Goal: Information Seeking & Learning: Compare options

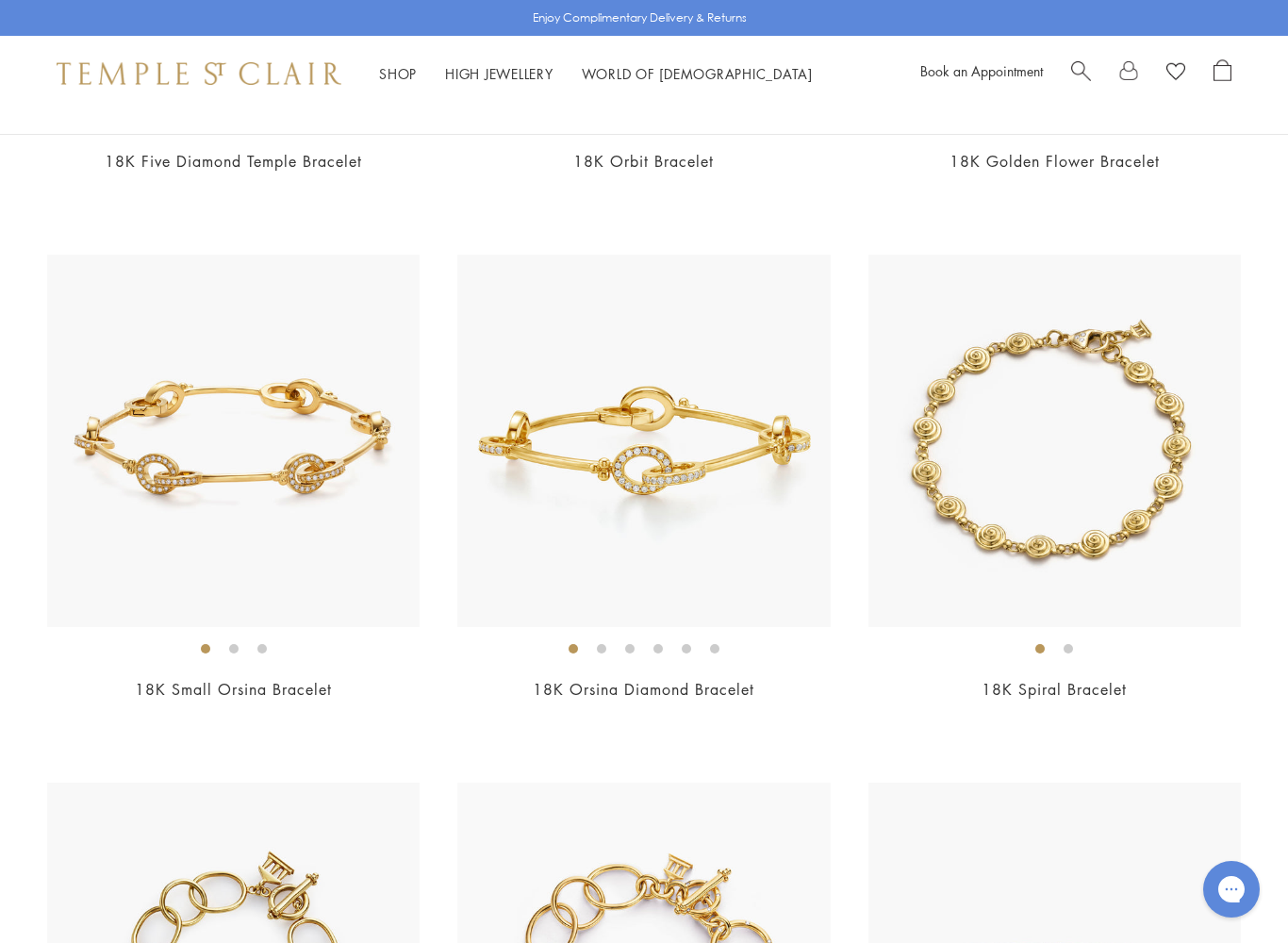
scroll to position [2819, 0]
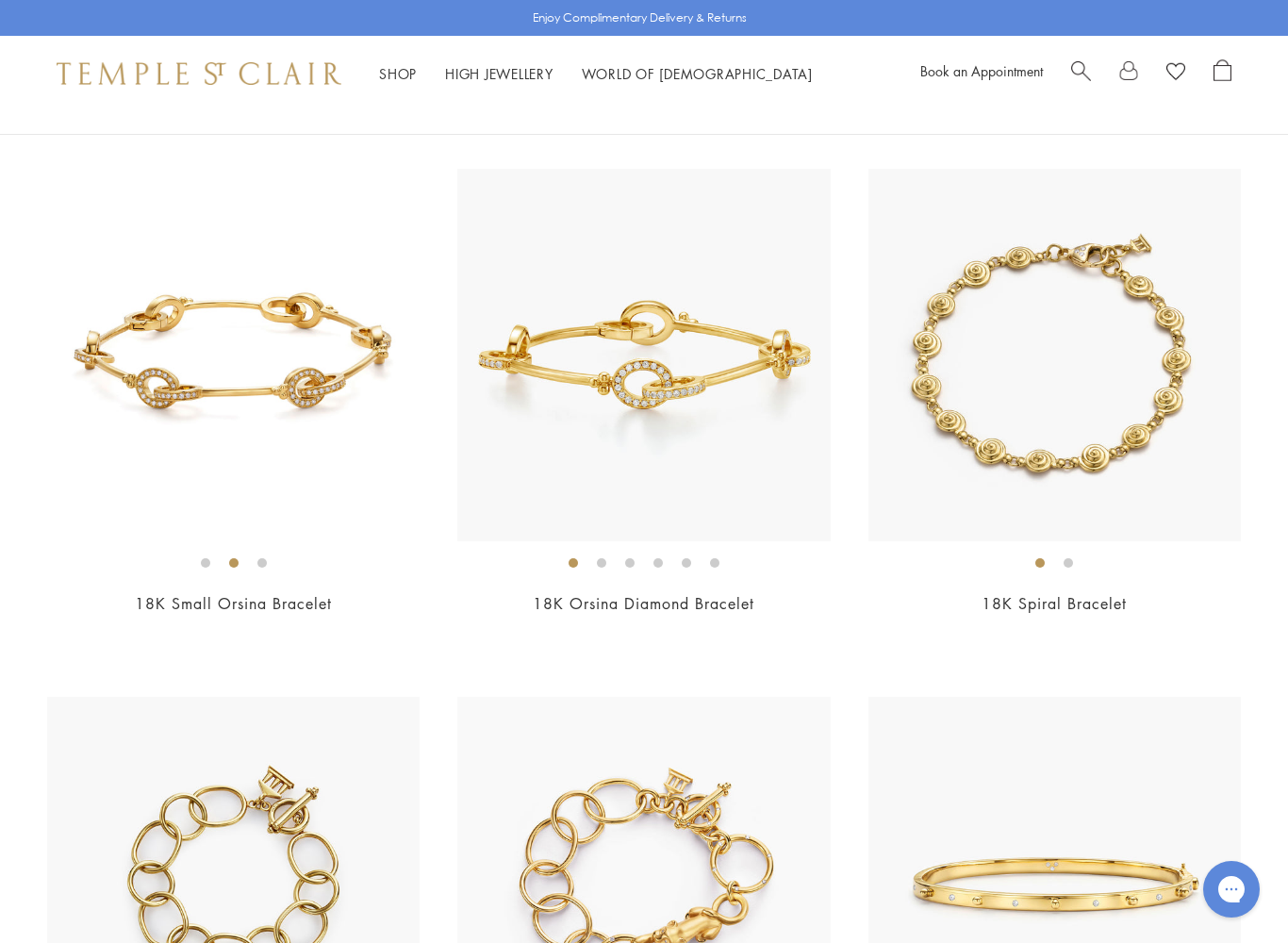
click at [1124, 330] on img at bounding box center [1055, 355] width 373 height 373
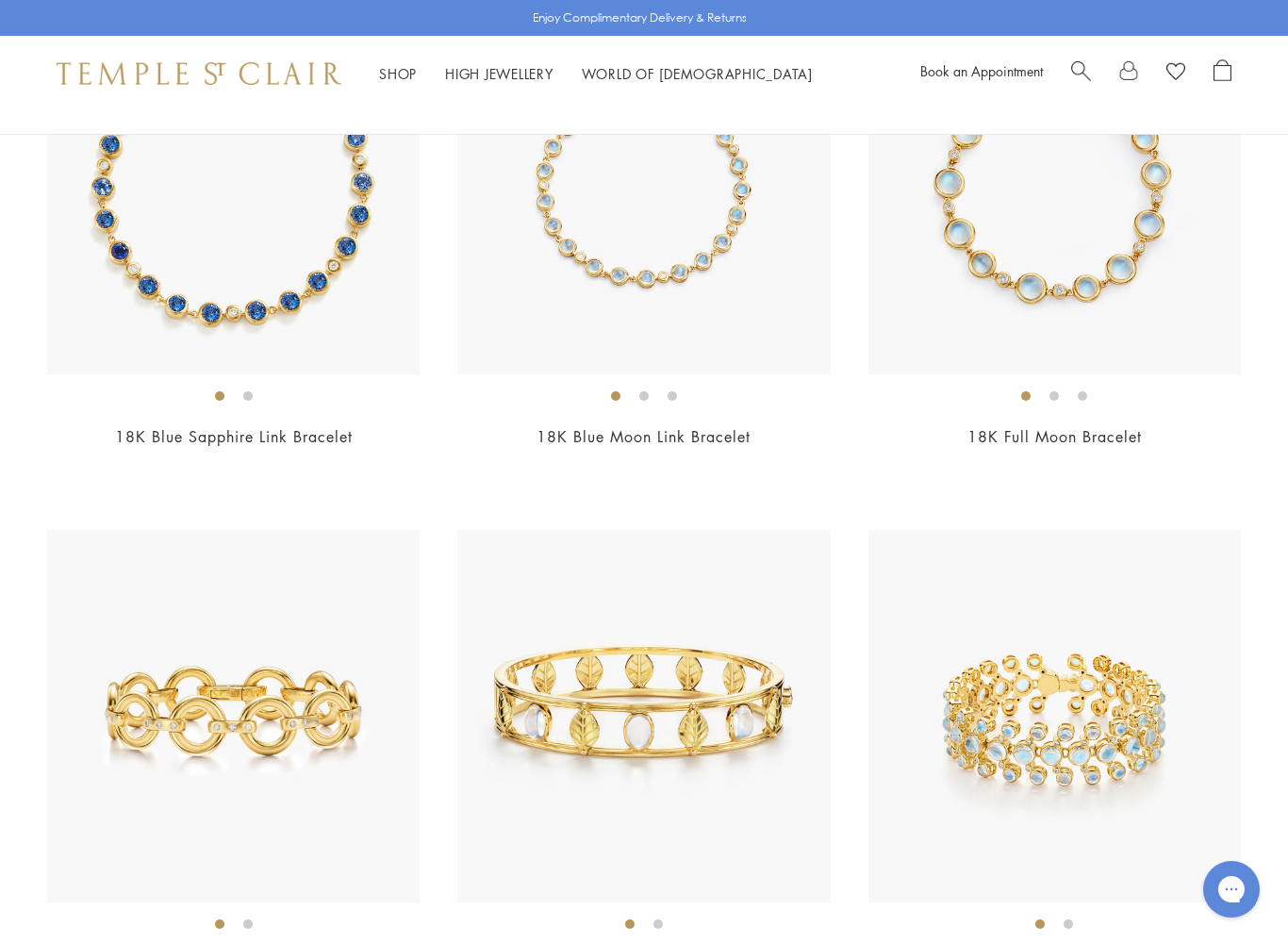
scroll to position [4634, 0]
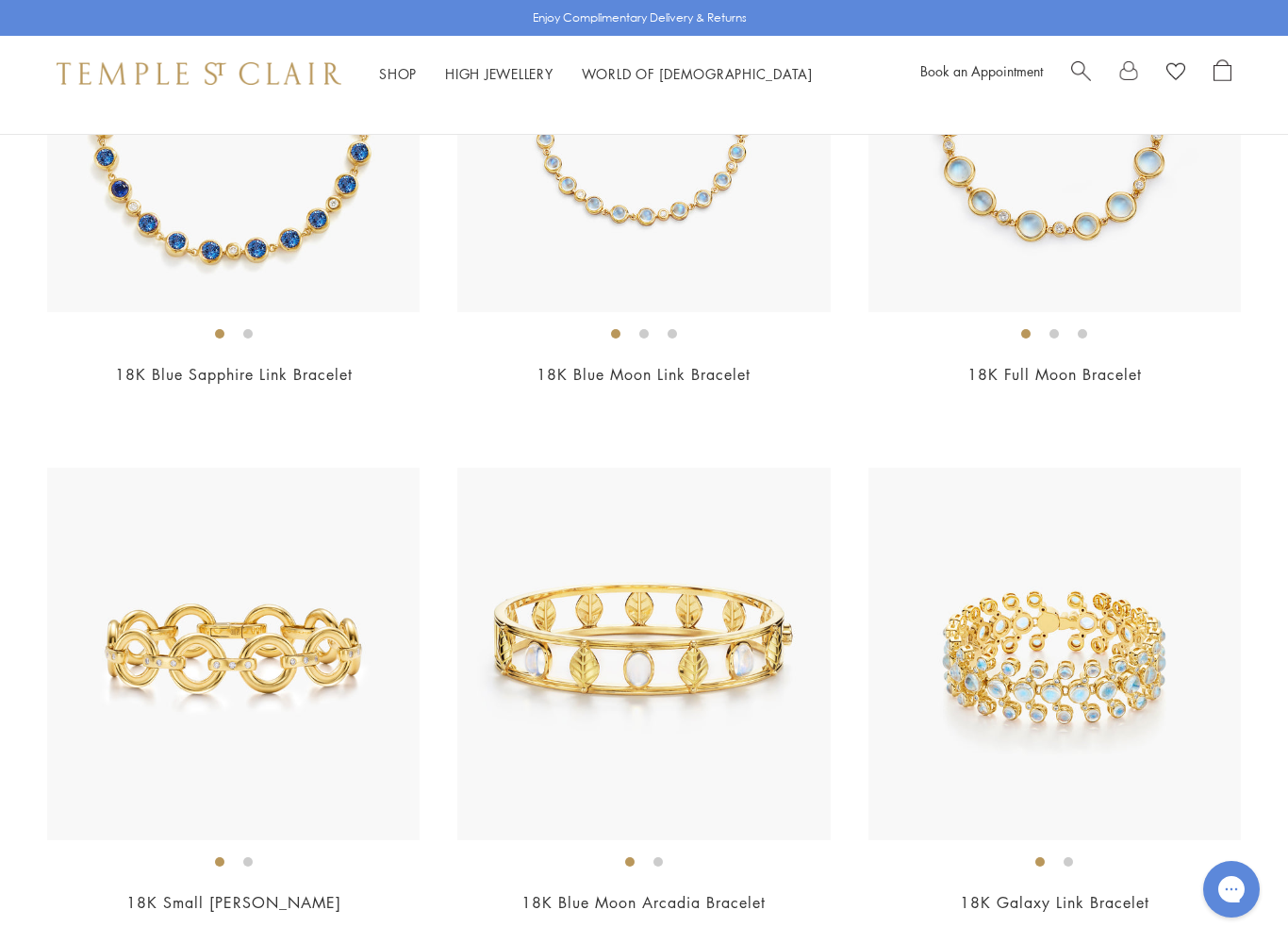
click at [153, 219] on img at bounding box center [234, 127] width 373 height 373
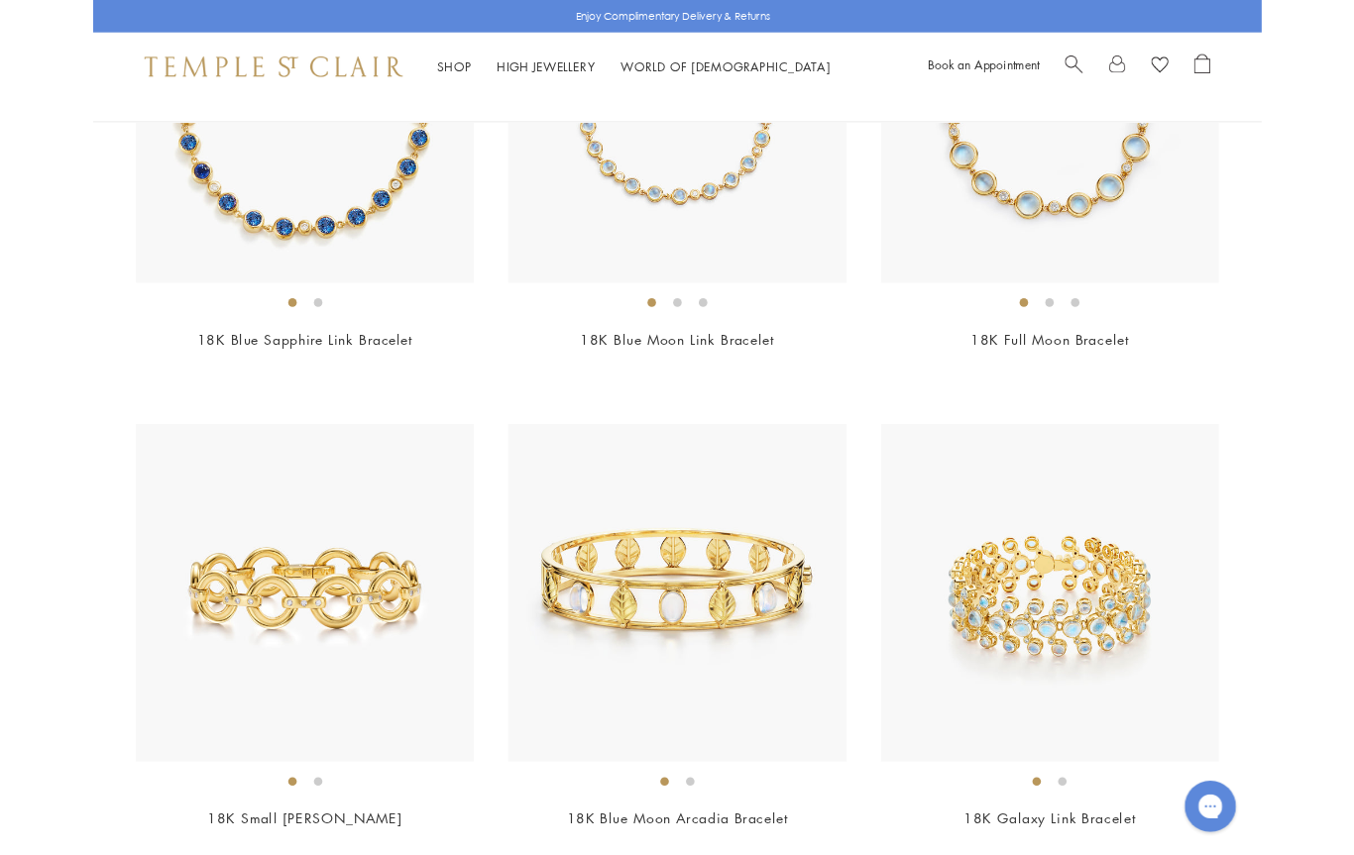
scroll to position [4926, 0]
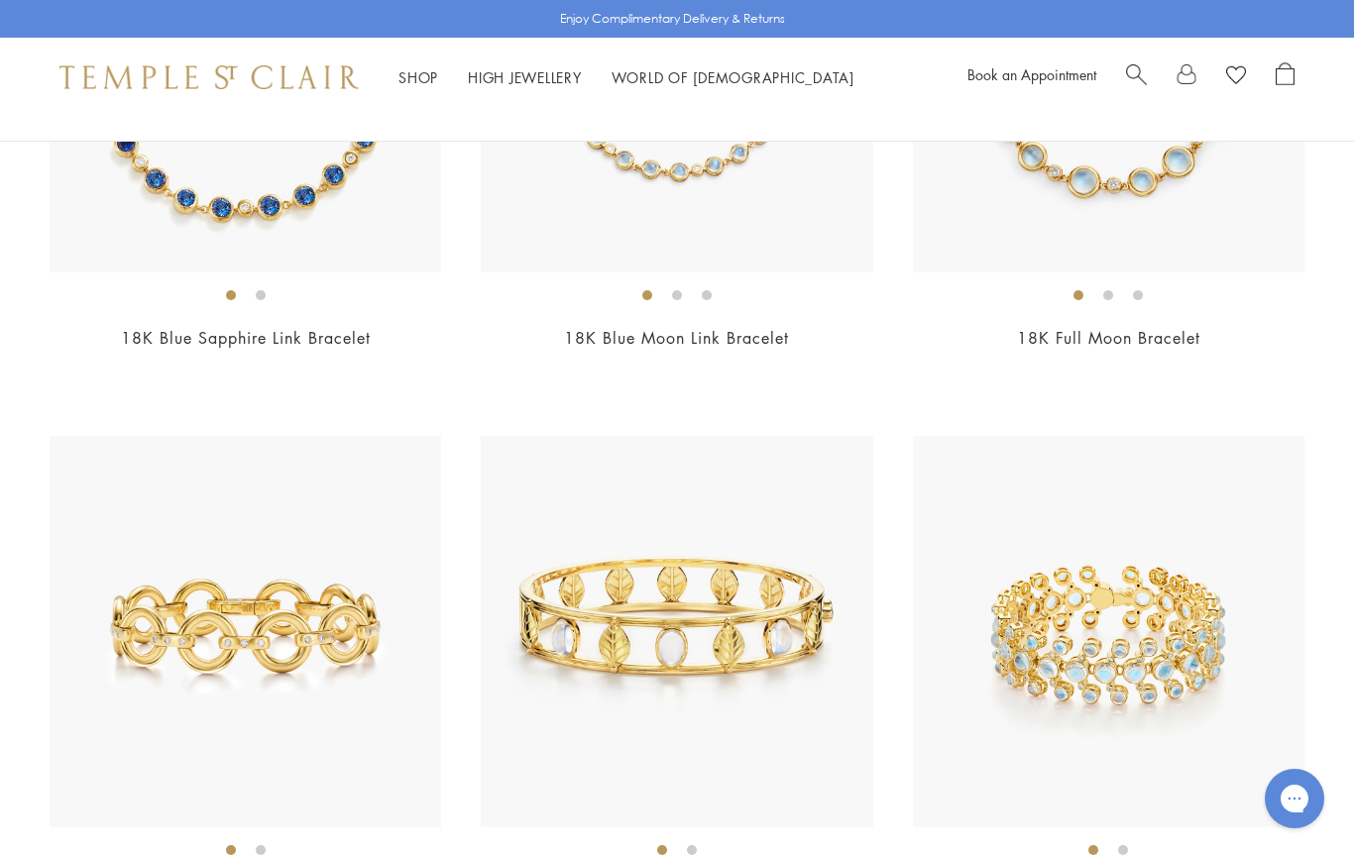
click at [699, 184] on img at bounding box center [677, 77] width 392 height 392
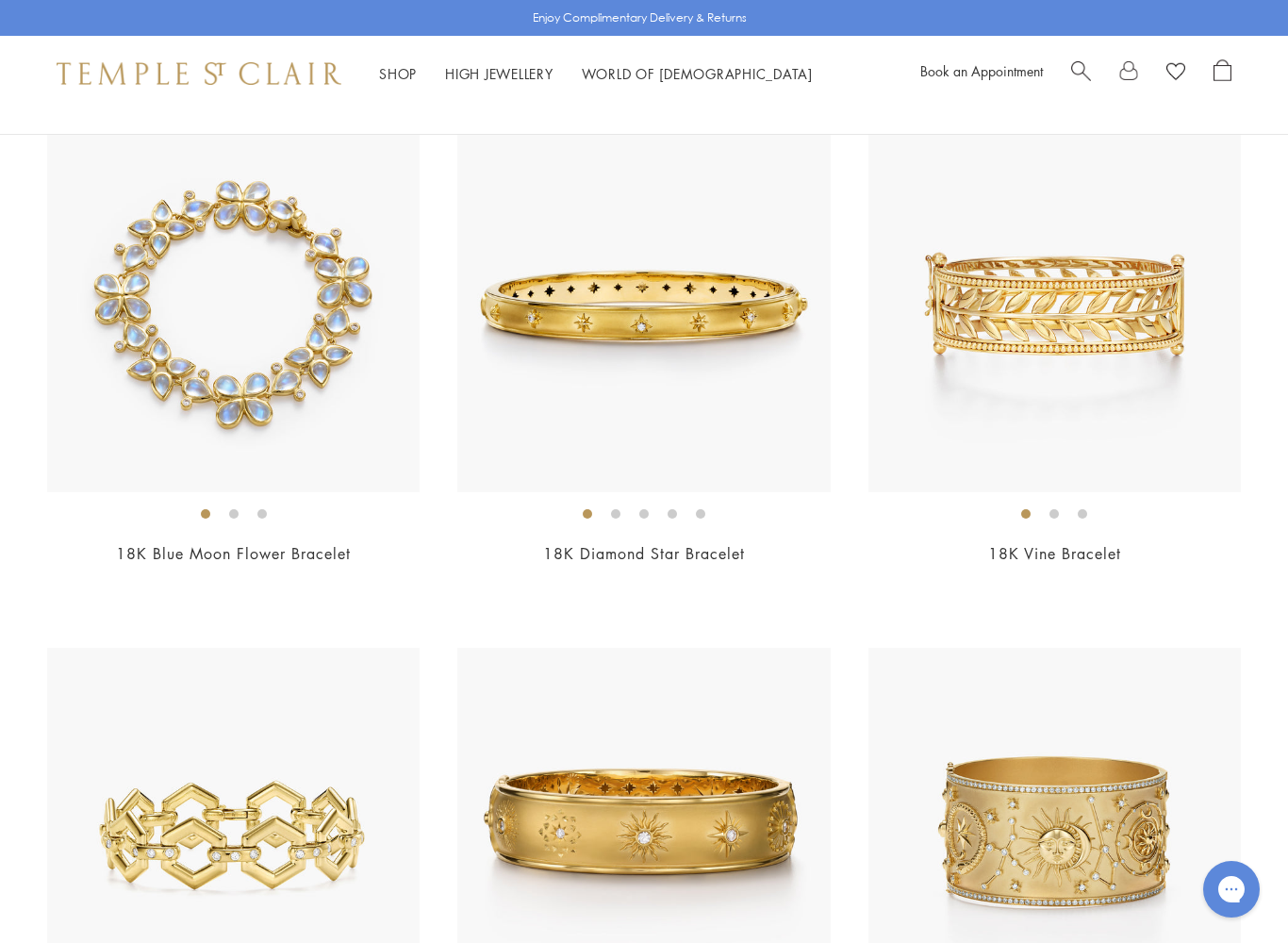
scroll to position [5511, 0]
click at [117, 332] on img at bounding box center [234, 306] width 373 height 373
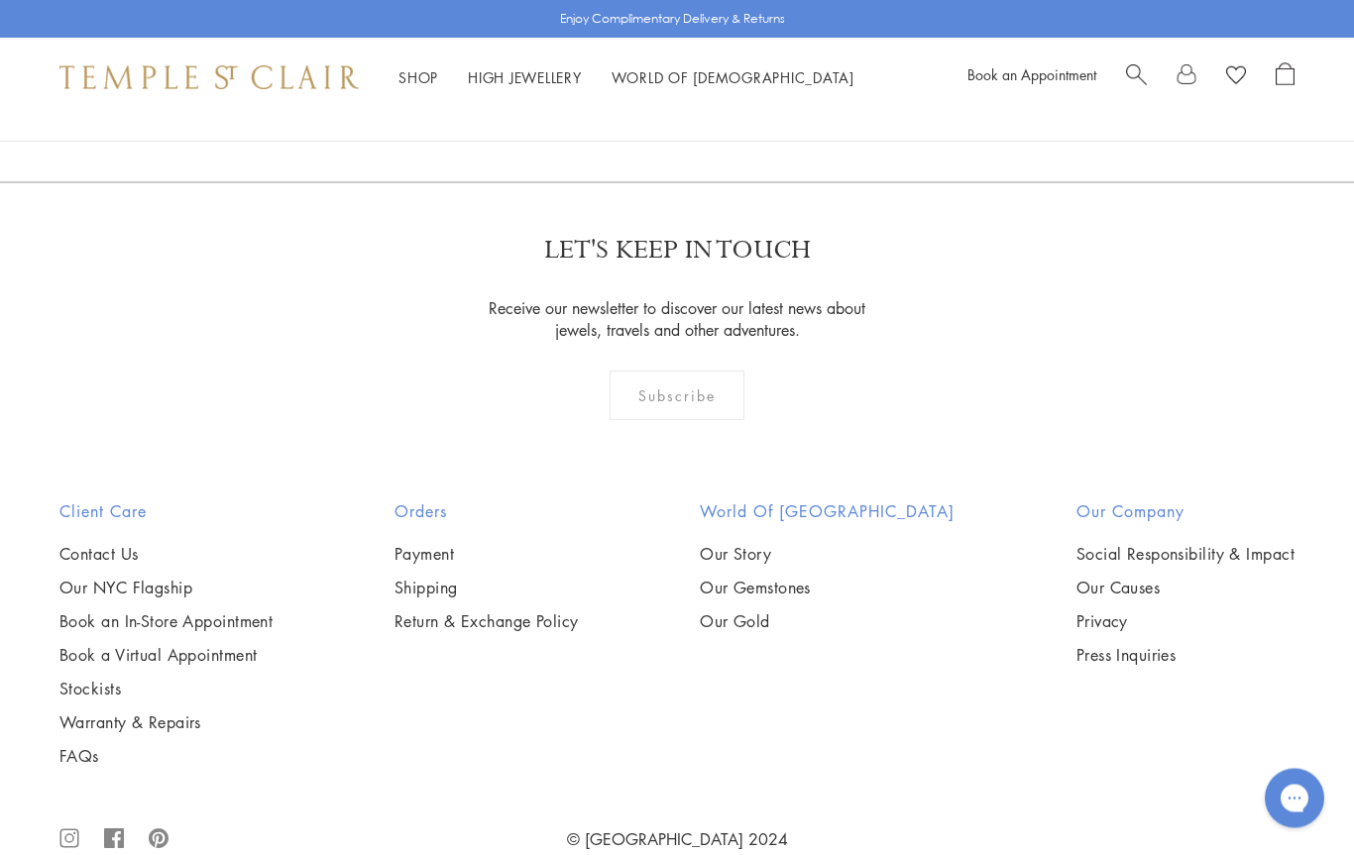
scroll to position [7415, 0]
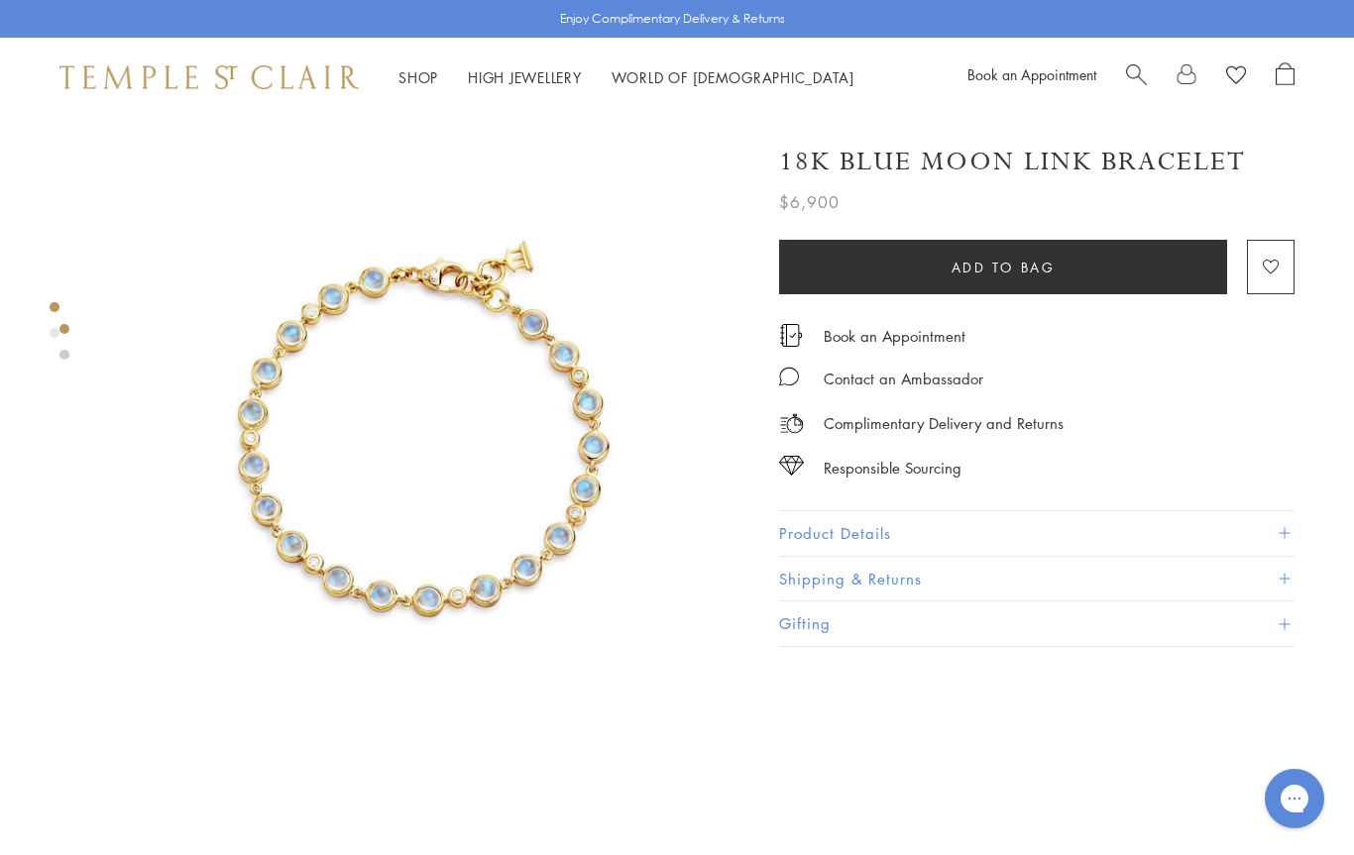
click at [66, 330] on link at bounding box center [64, 329] width 10 height 10
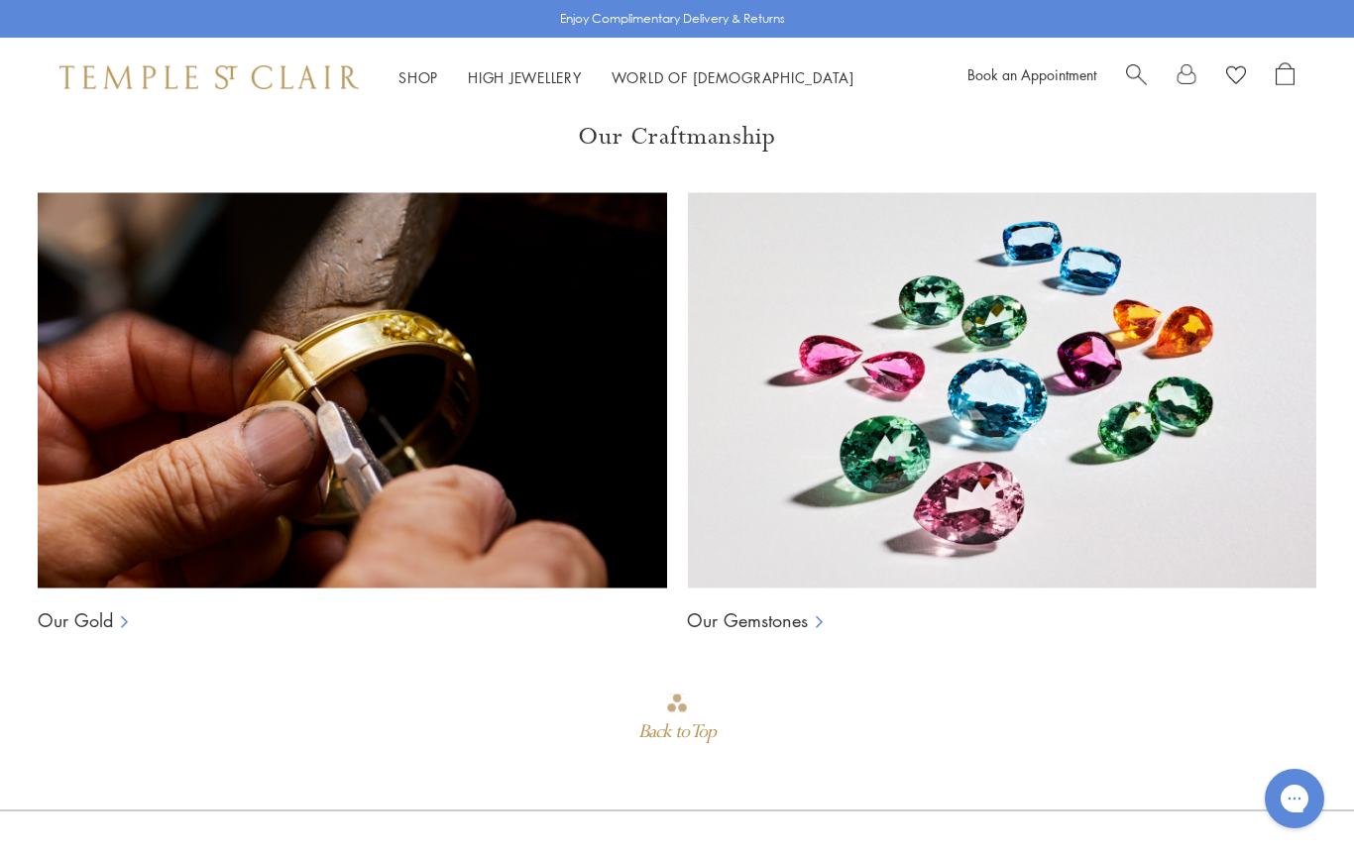
scroll to position [1765, 0]
